Goal: Task Accomplishment & Management: Use online tool/utility

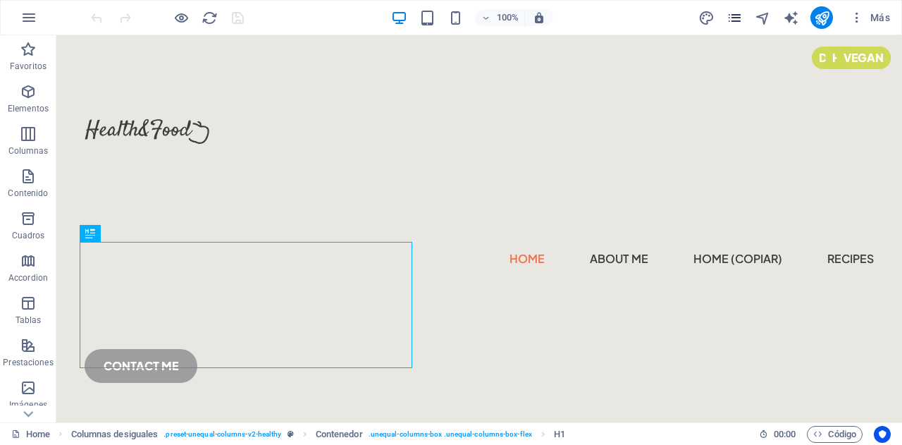
click at [741, 18] on icon "pages" at bounding box center [734, 18] width 16 height 16
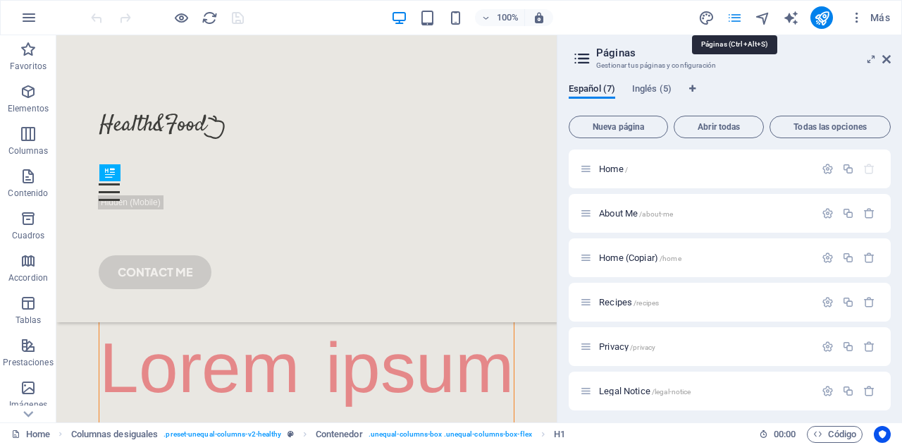
scroll to position [398, 0]
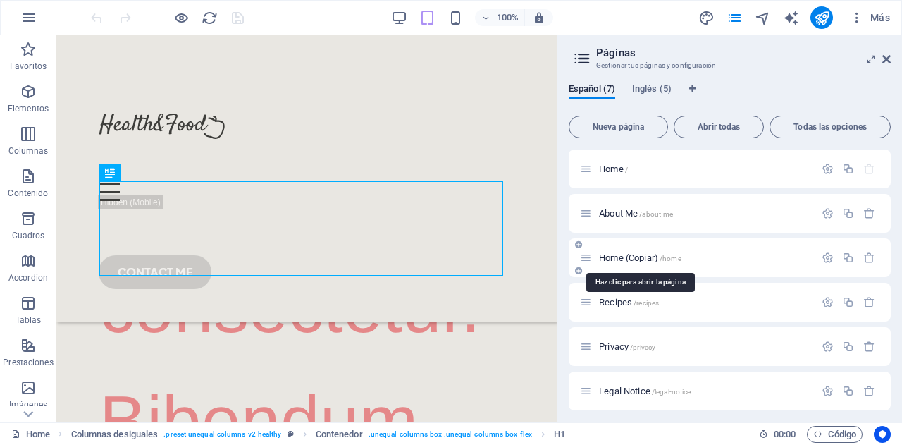
click at [658, 260] on span "Home (Copiar) /home" at bounding box center [640, 257] width 82 height 11
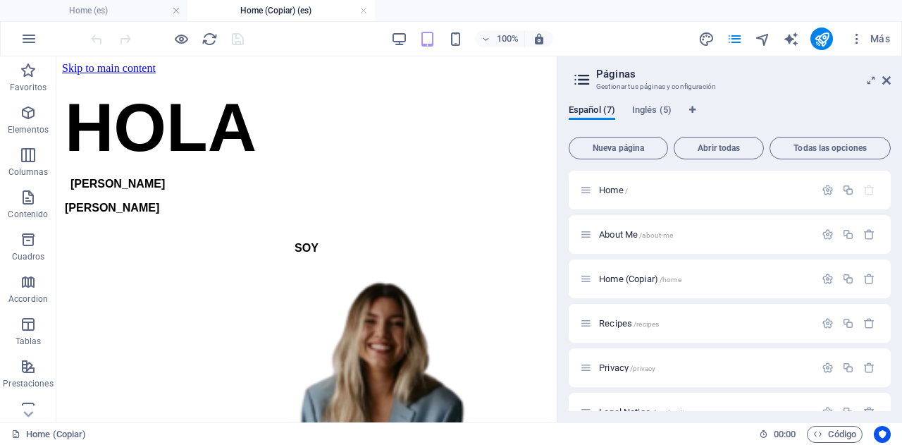
scroll to position [0, 0]
click at [885, 83] on icon at bounding box center [886, 80] width 8 height 11
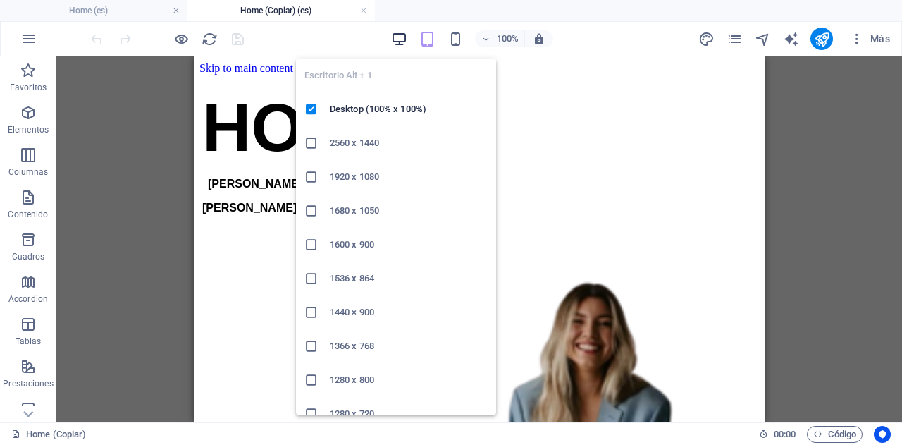
click at [399, 31] on icon "button" at bounding box center [399, 39] width 16 height 16
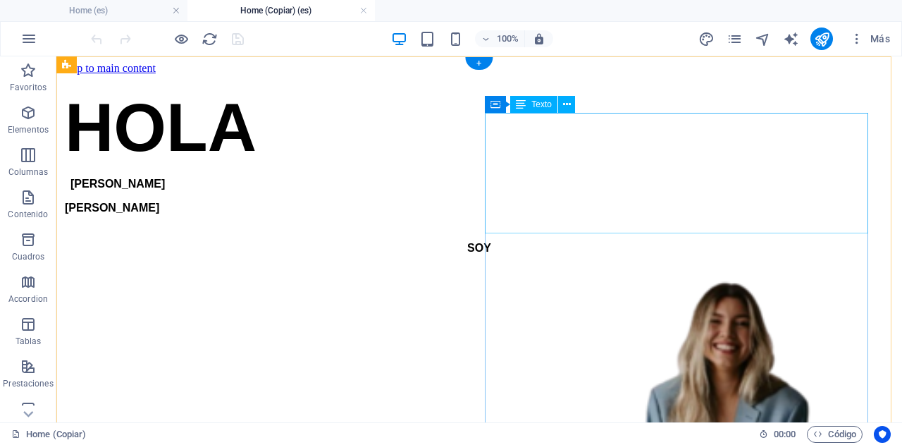
click at [668, 228] on div "SOY" at bounding box center [479, 247] width 834 height 39
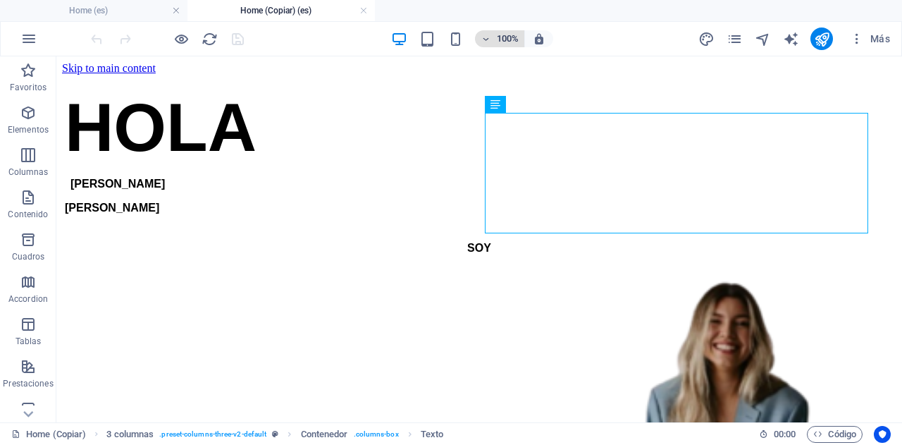
click at [506, 30] on h6 "100%" at bounding box center [507, 38] width 23 height 17
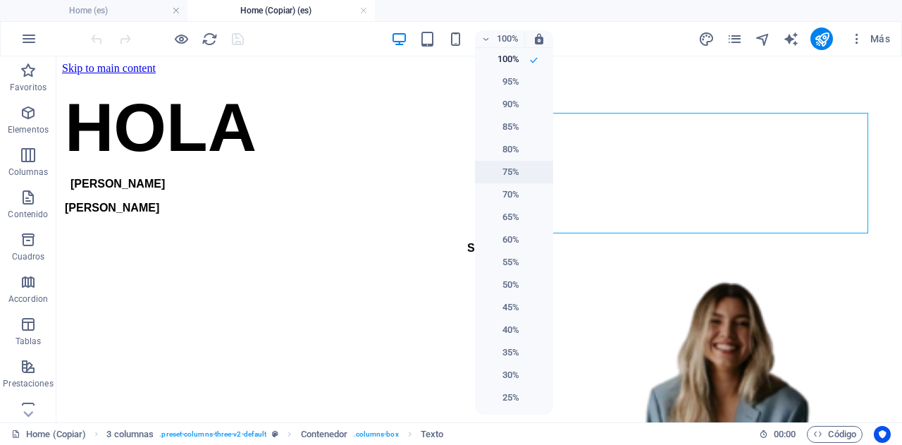
click at [513, 171] on h6 "75%" at bounding box center [501, 171] width 36 height 17
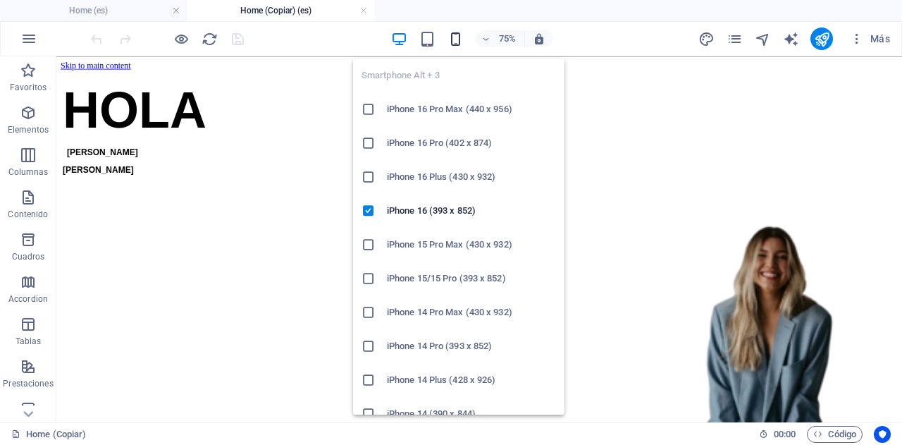
click at [452, 31] on icon "button" at bounding box center [455, 39] width 16 height 16
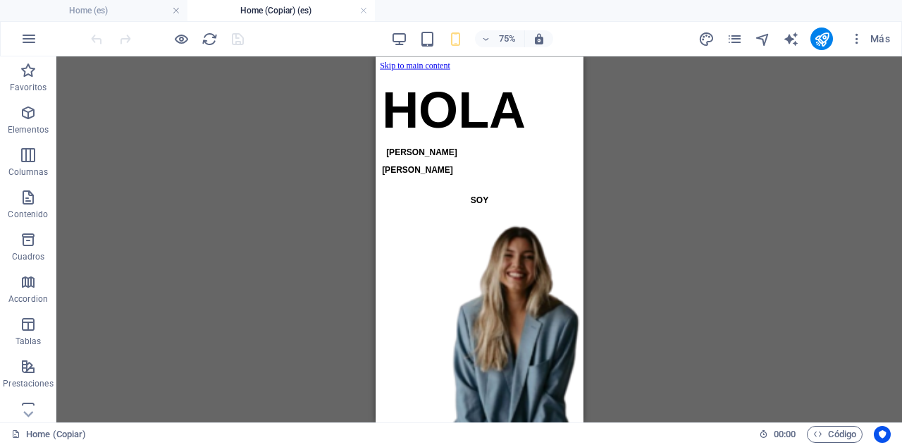
click at [697, 130] on div "Arrastra aquí para reemplazar el contenido existente. Si quieres crear un eleme…" at bounding box center [478, 239] width 845 height 366
click at [408, 37] on div "75%" at bounding box center [471, 38] width 163 height 23
click at [404, 37] on icon "button" at bounding box center [399, 39] width 16 height 16
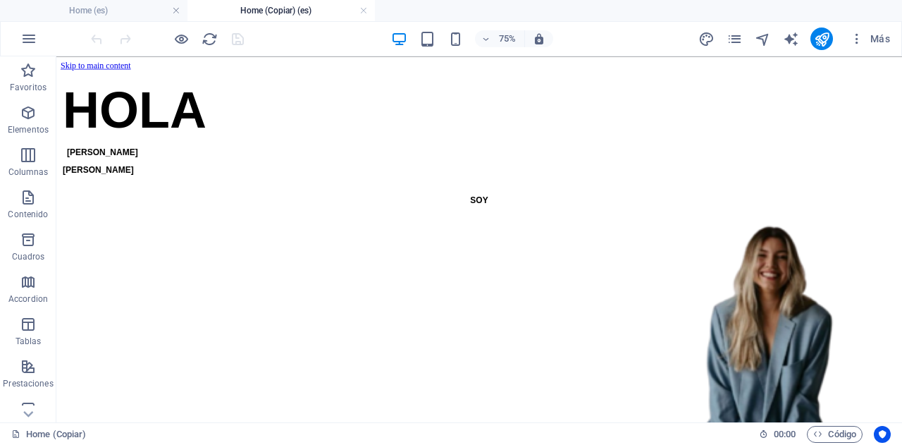
click at [427, 27] on div "75%" at bounding box center [471, 38] width 163 height 23
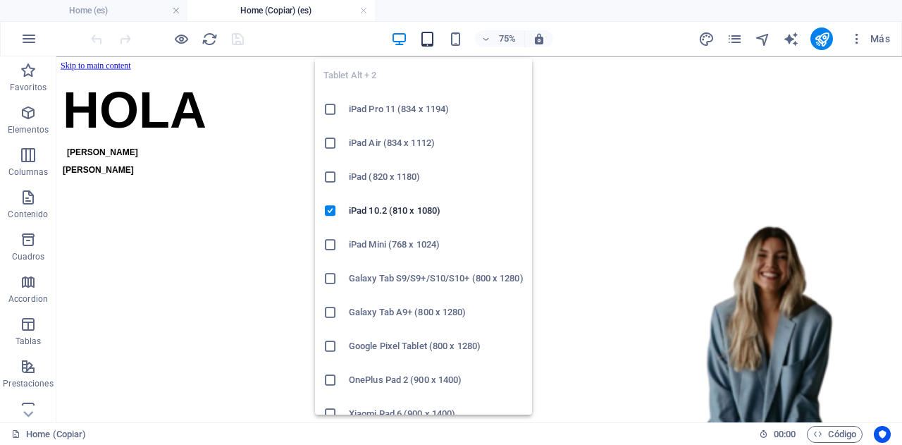
click at [430, 44] on icon "button" at bounding box center [427, 39] width 16 height 16
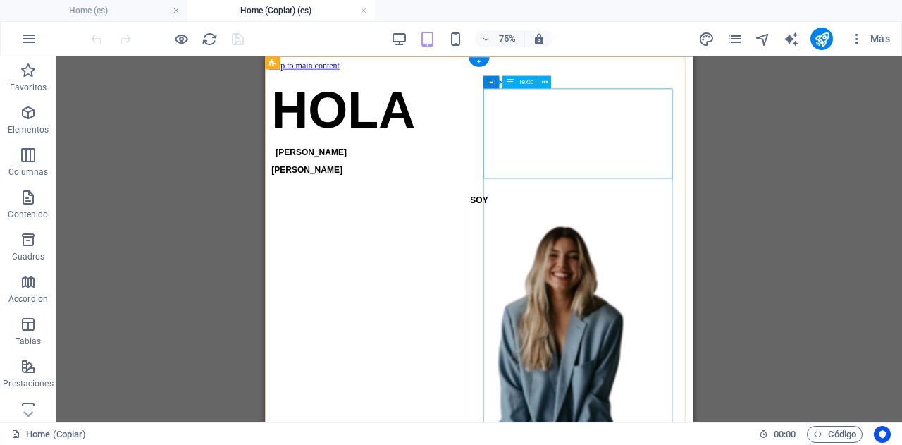
click at [796, 228] on div "SOY" at bounding box center [550, 247] width 559 height 39
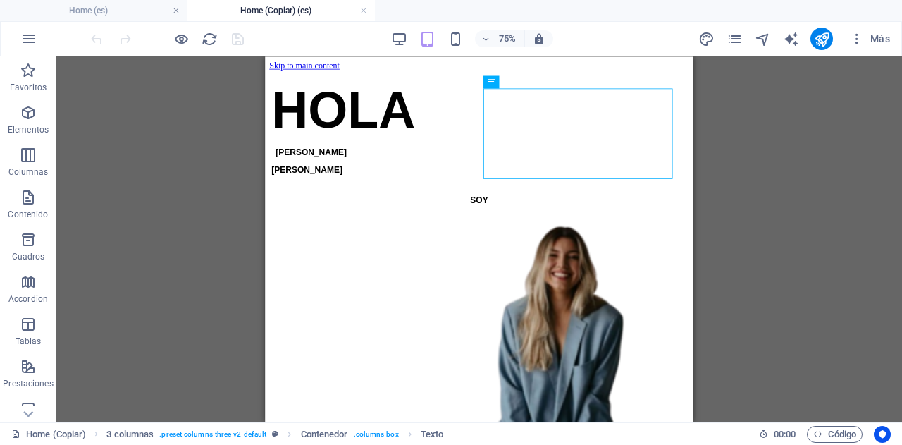
click at [750, 208] on div "Arrastra aquí para reemplazar el contenido existente. Si quieres crear un eleme…" at bounding box center [478, 239] width 845 height 366
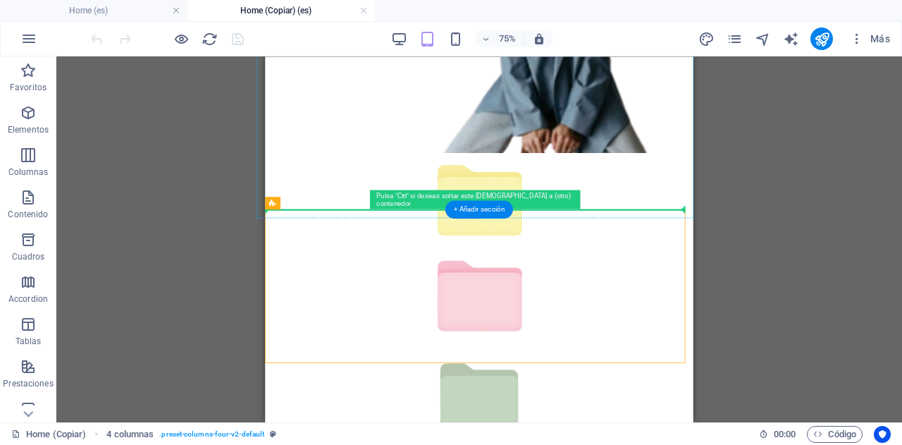
drag, startPoint x: 633, startPoint y: 335, endPoint x: 658, endPoint y: 132, distance: 204.4
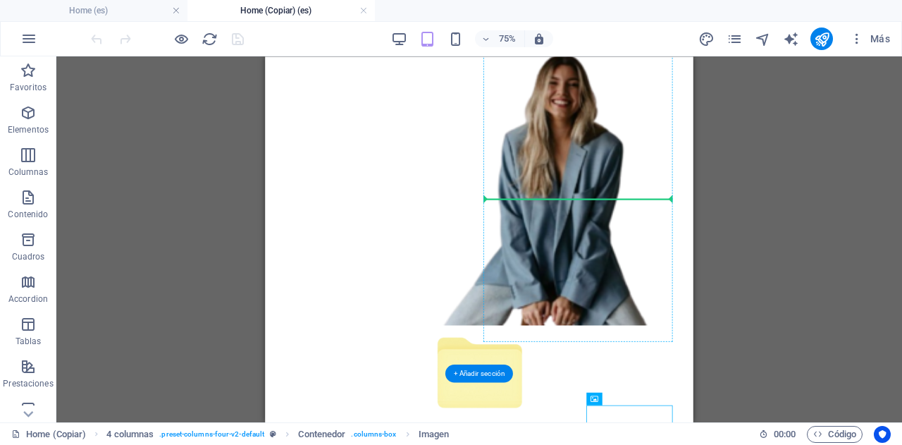
scroll to position [225, 0]
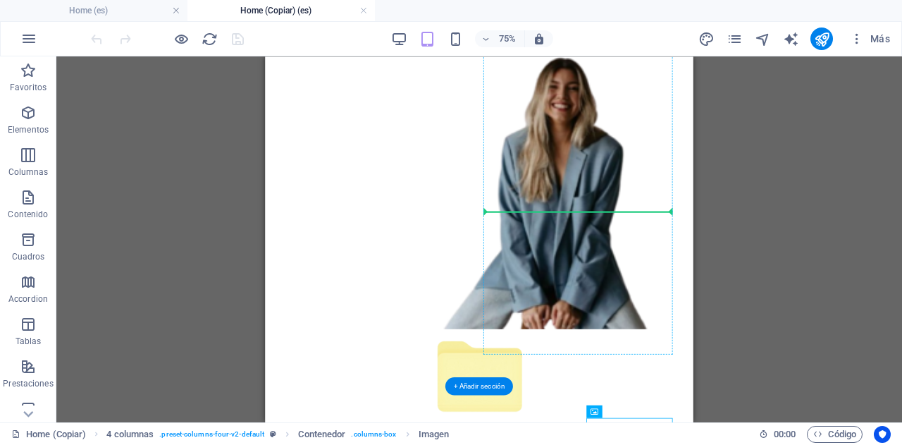
drag, startPoint x: 736, startPoint y: 430, endPoint x: 657, endPoint y: 173, distance: 269.0
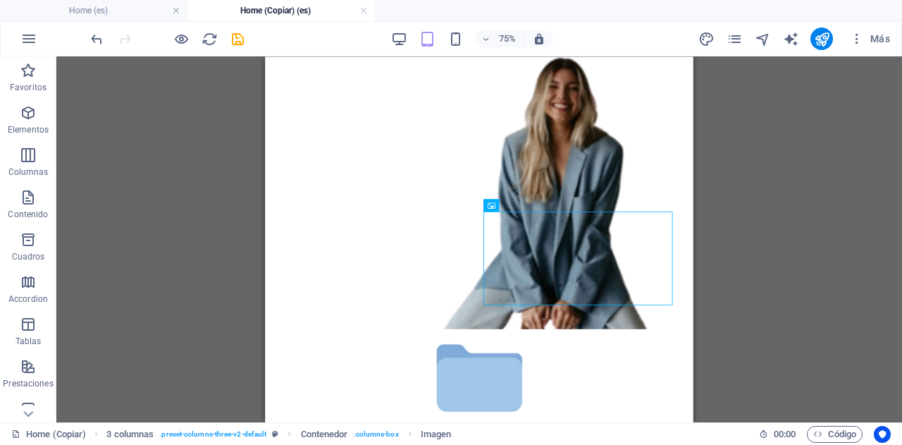
click at [734, 242] on div "Arrastra aquí para reemplazar el contenido existente. Si quieres crear un eleme…" at bounding box center [478, 239] width 845 height 366
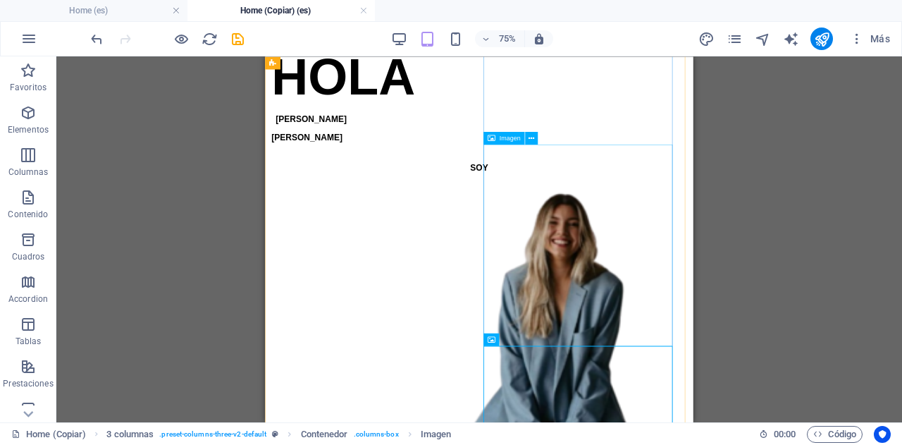
scroll to position [44, 0]
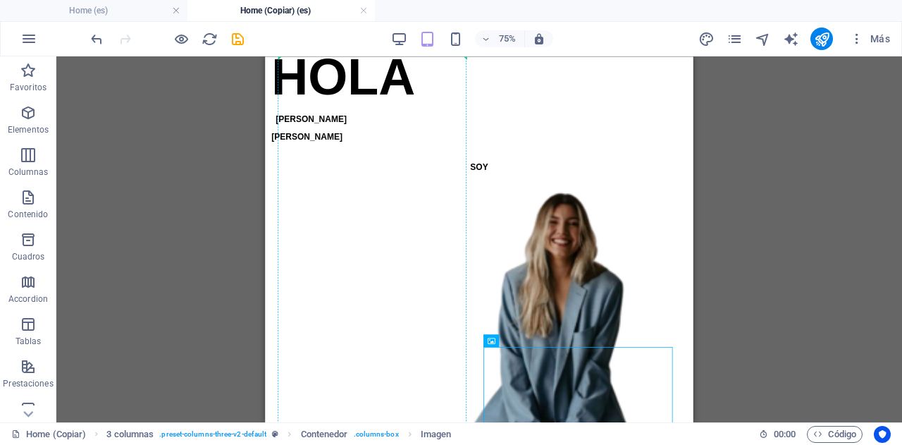
drag, startPoint x: 623, startPoint y: 399, endPoint x: 454, endPoint y: 244, distance: 228.9
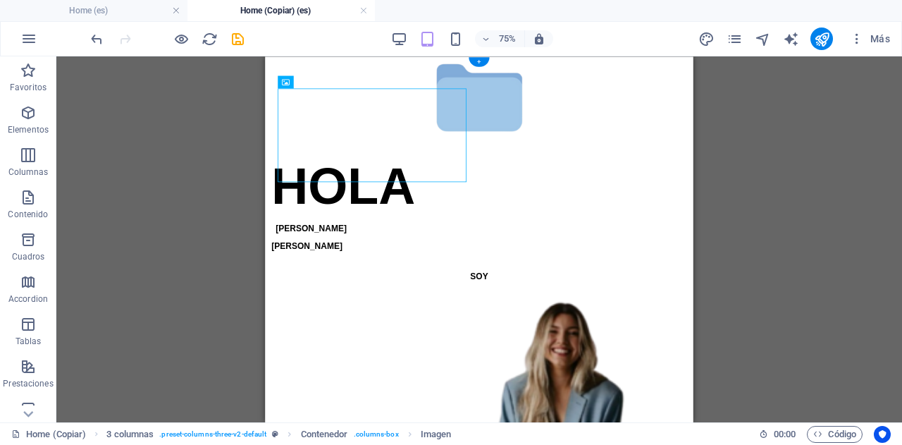
scroll to position [0, 0]
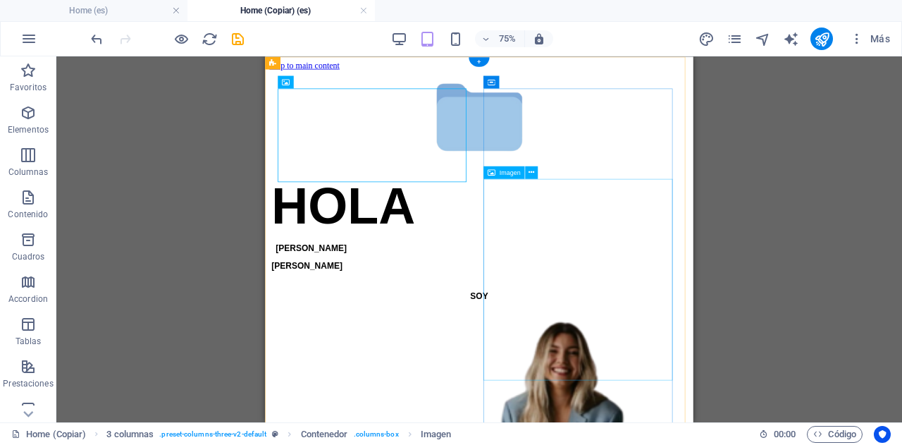
drag, startPoint x: 421, startPoint y: 164, endPoint x: 630, endPoint y: 335, distance: 269.4
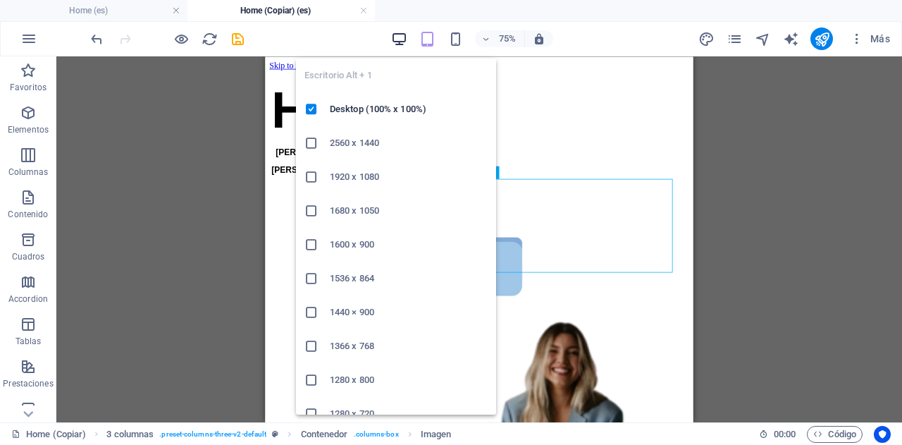
click at [397, 39] on icon "button" at bounding box center [399, 39] width 16 height 16
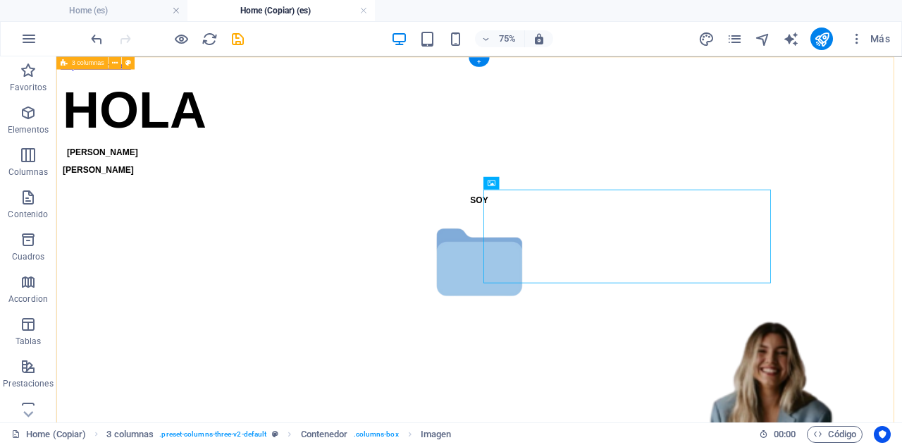
click at [901, 249] on div "HOLA [PERSON_NAME]" at bounding box center [620, 424] width 1116 height 699
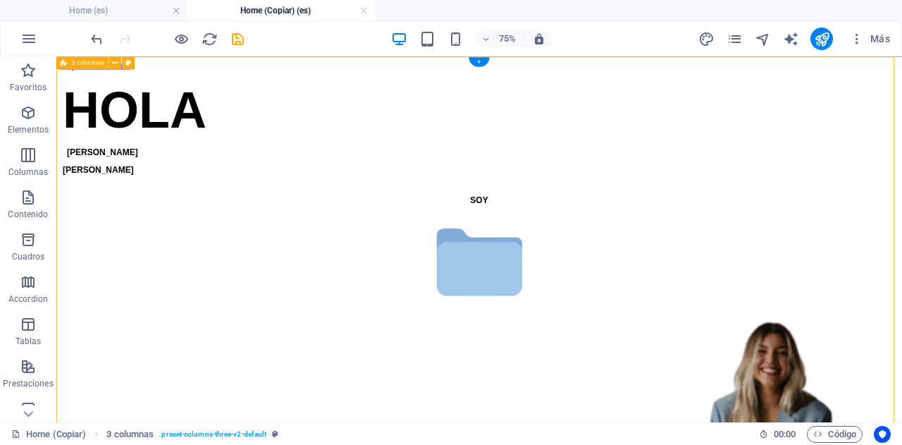
click at [597, 143] on div "[PERSON_NAME]" at bounding box center [620, 151] width 1115 height 152
